Goal: Check status: Check status

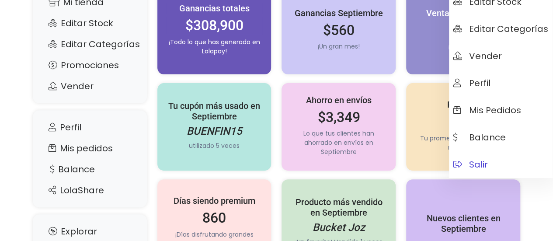
scroll to position [131, 0]
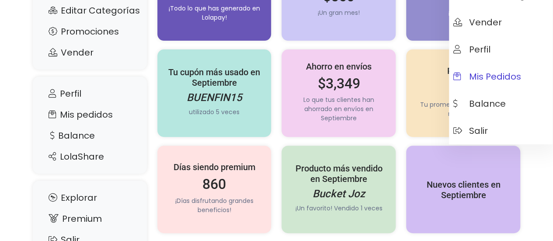
click at [493, 76] on span "Mis pedidos" at bounding box center [487, 77] width 68 height 10
click at [483, 107] on span "Balance" at bounding box center [479, 104] width 52 height 10
click at [497, 80] on span "Mis pedidos" at bounding box center [487, 77] width 68 height 10
click at [498, 78] on span "Mis pedidos" at bounding box center [487, 77] width 68 height 10
